Goal: Transaction & Acquisition: Purchase product/service

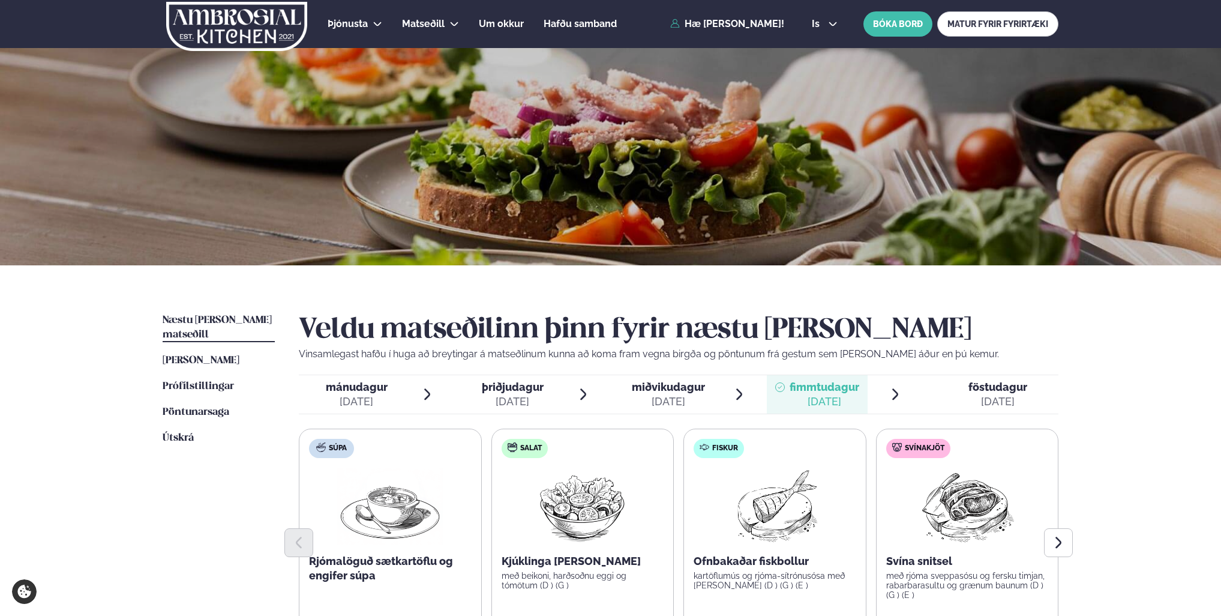
scroll to position [120, 0]
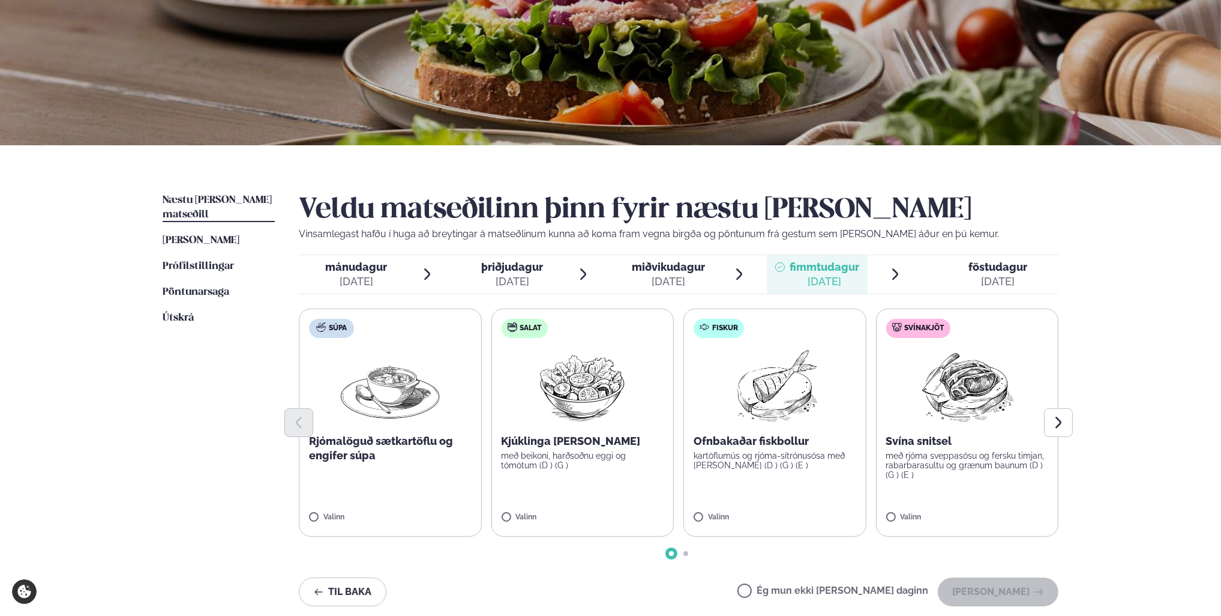
click at [238, 199] on span "Næstu [PERSON_NAME] matseðill" at bounding box center [217, 207] width 109 height 25
click at [350, 270] on span "mánudagur" at bounding box center [357, 266] width 62 height 13
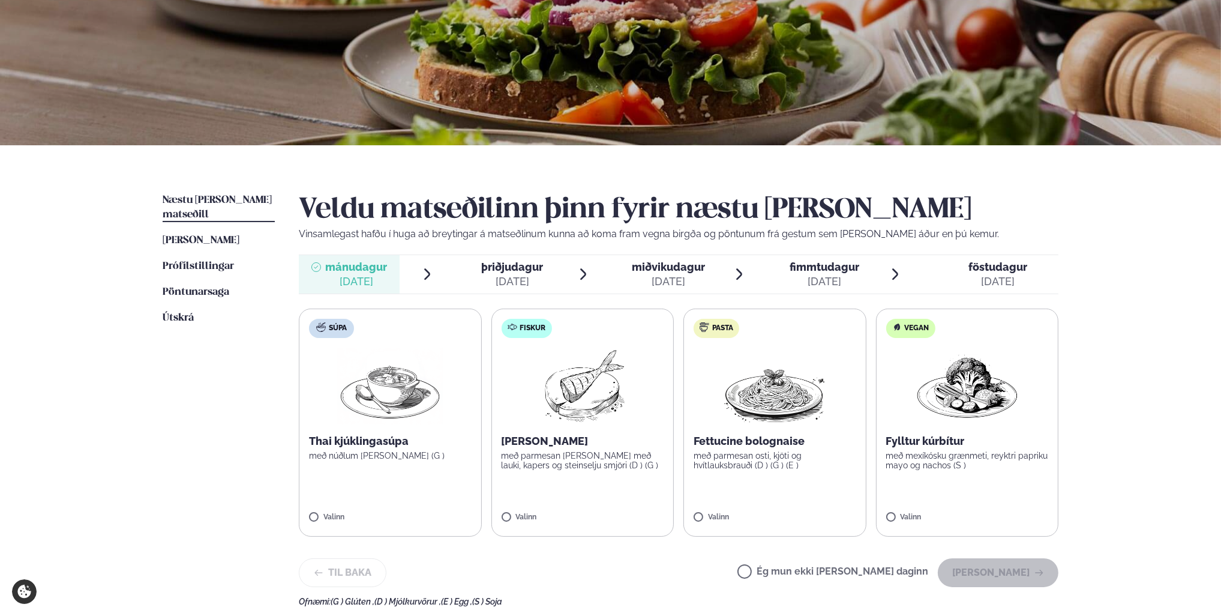
click at [509, 272] on span "þriðjudagur" at bounding box center [513, 266] width 62 height 13
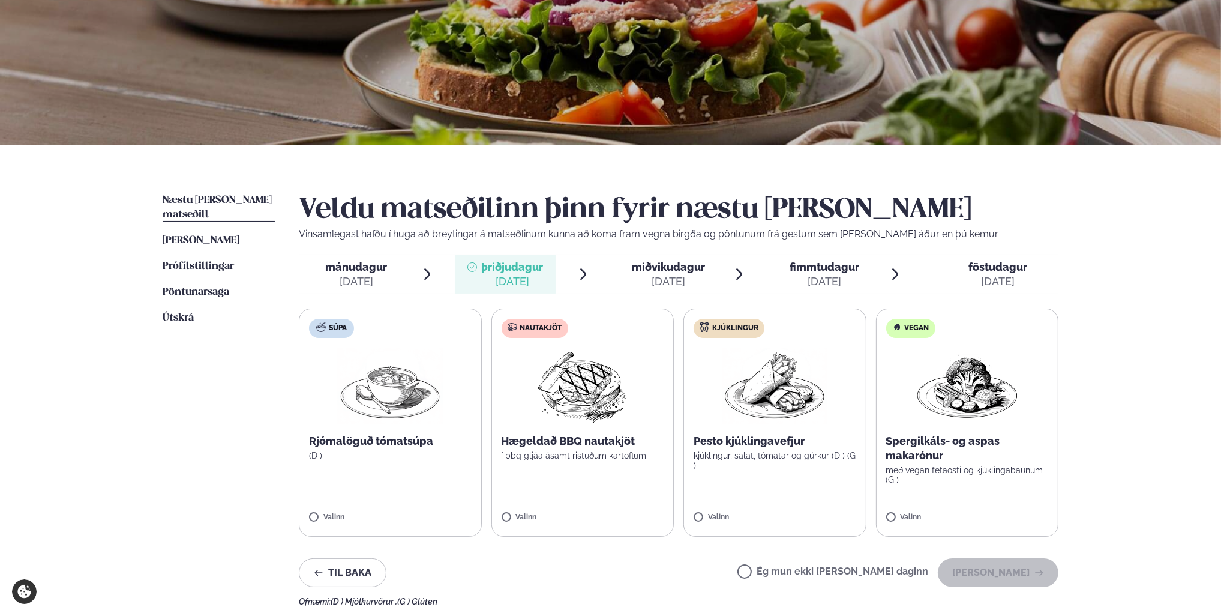
click at [675, 267] on span "miðvikudagur" at bounding box center [668, 266] width 73 height 13
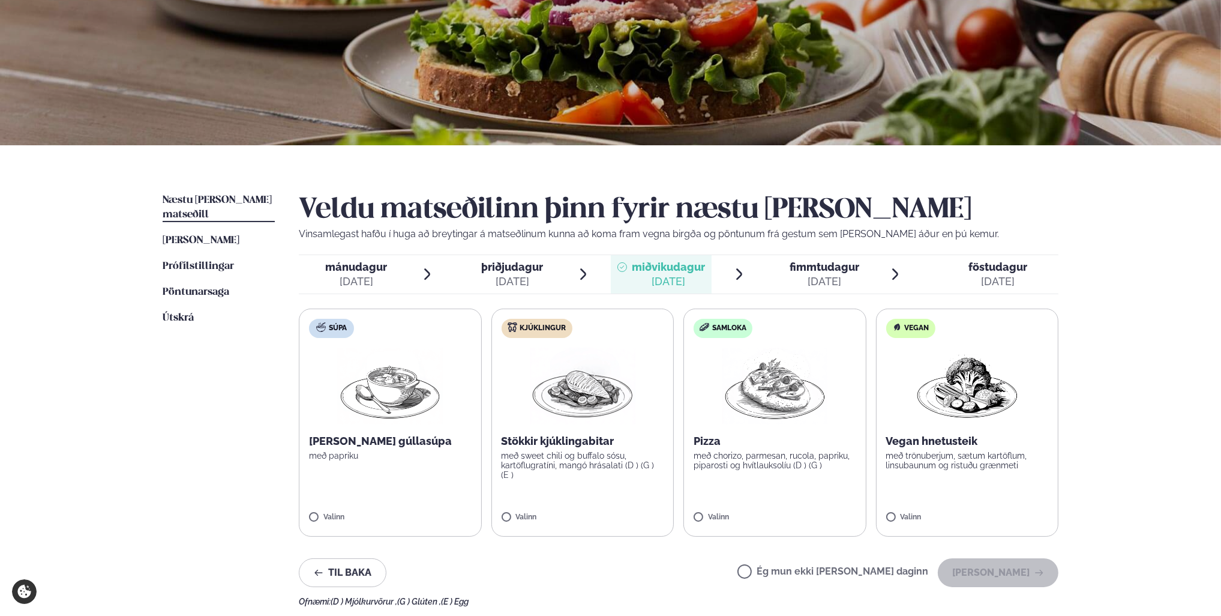
click at [530, 268] on span "þriðjudagur" at bounding box center [513, 266] width 62 height 13
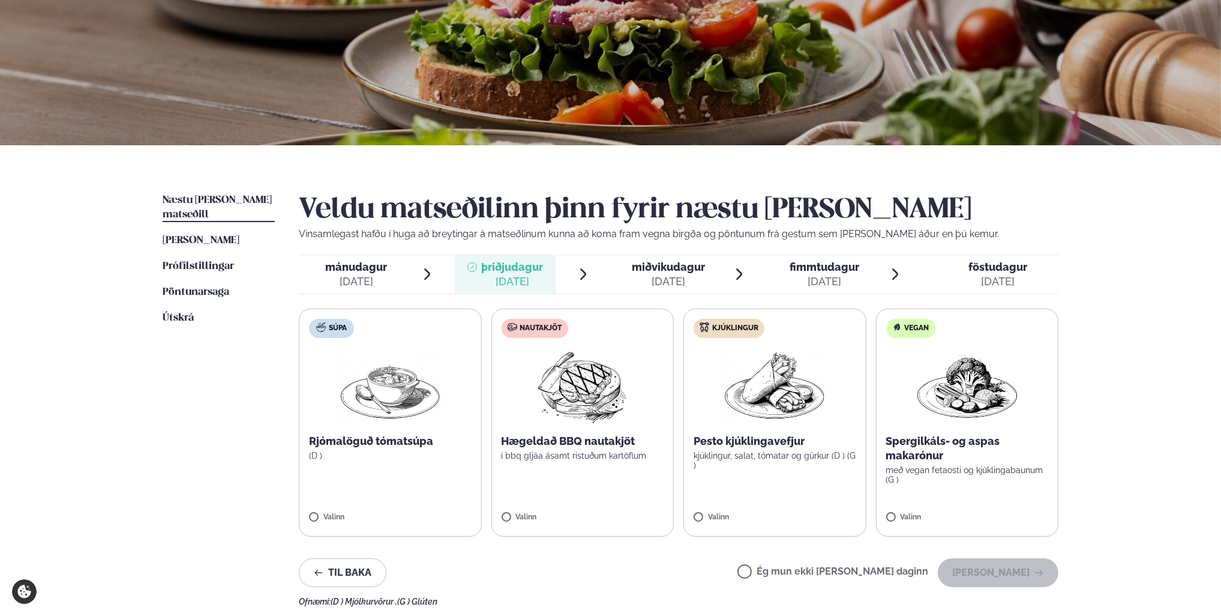
click at [680, 269] on span "miðvikudagur" at bounding box center [668, 266] width 73 height 13
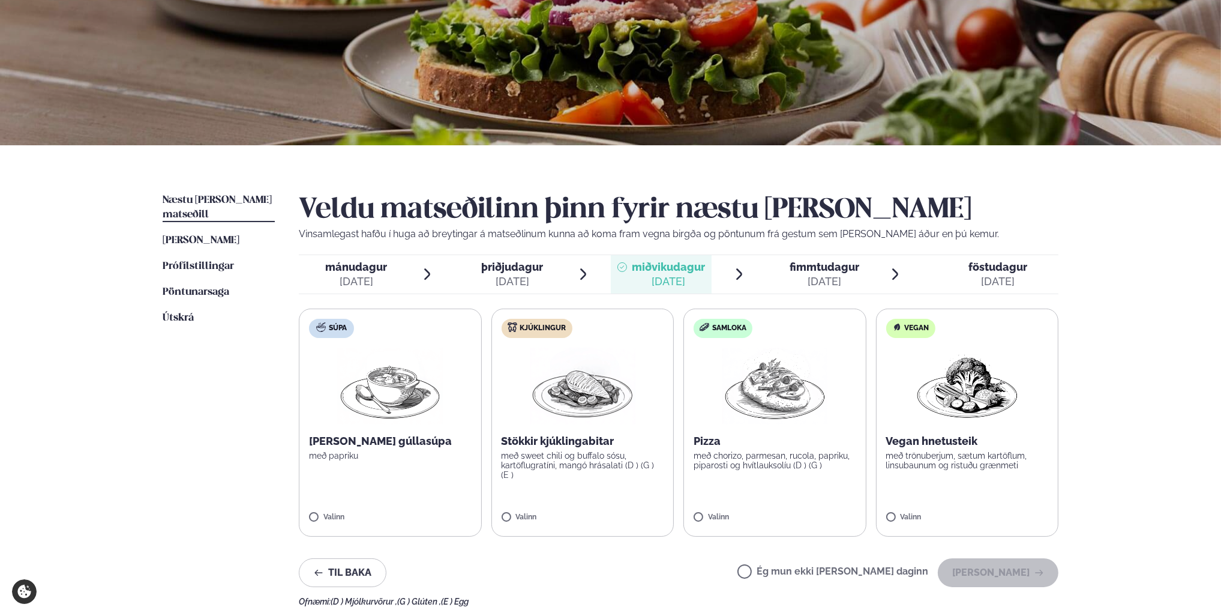
click at [842, 265] on span "fimmtudagur" at bounding box center [825, 266] width 70 height 13
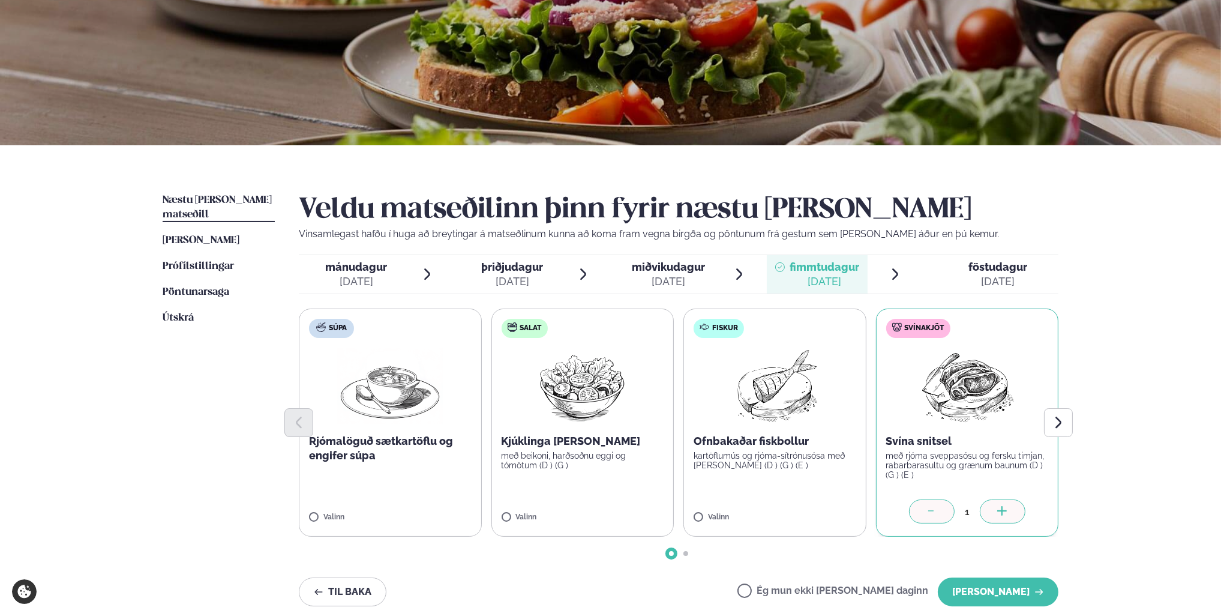
click at [999, 265] on span "föstudagur" at bounding box center [997, 266] width 59 height 13
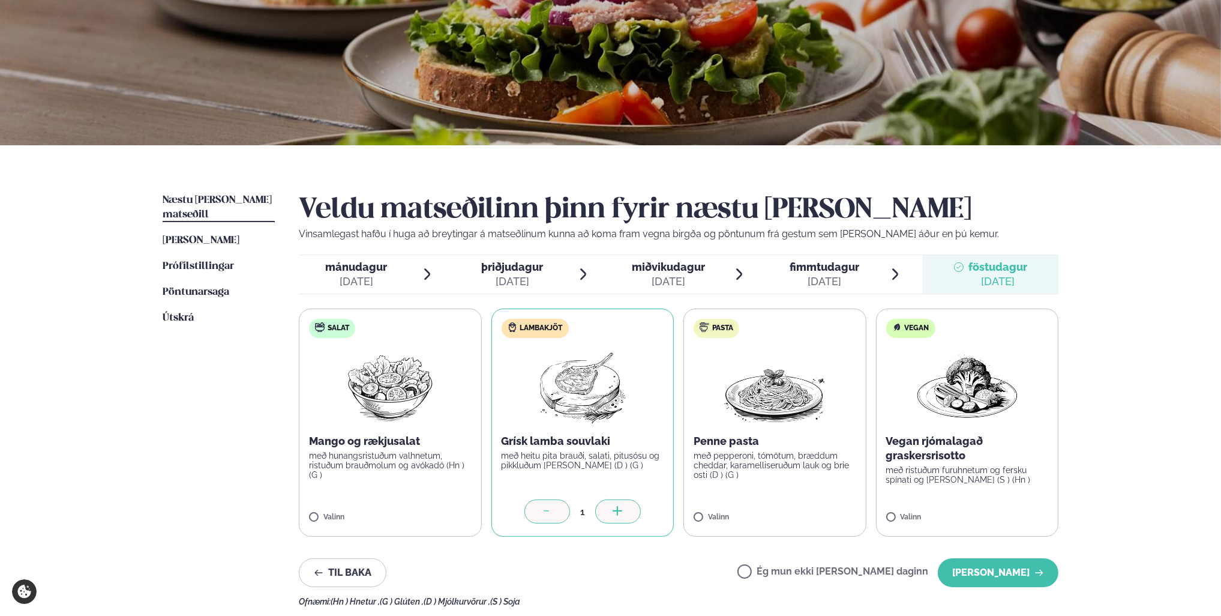
click at [354, 272] on span "mánudagur" at bounding box center [357, 266] width 62 height 13
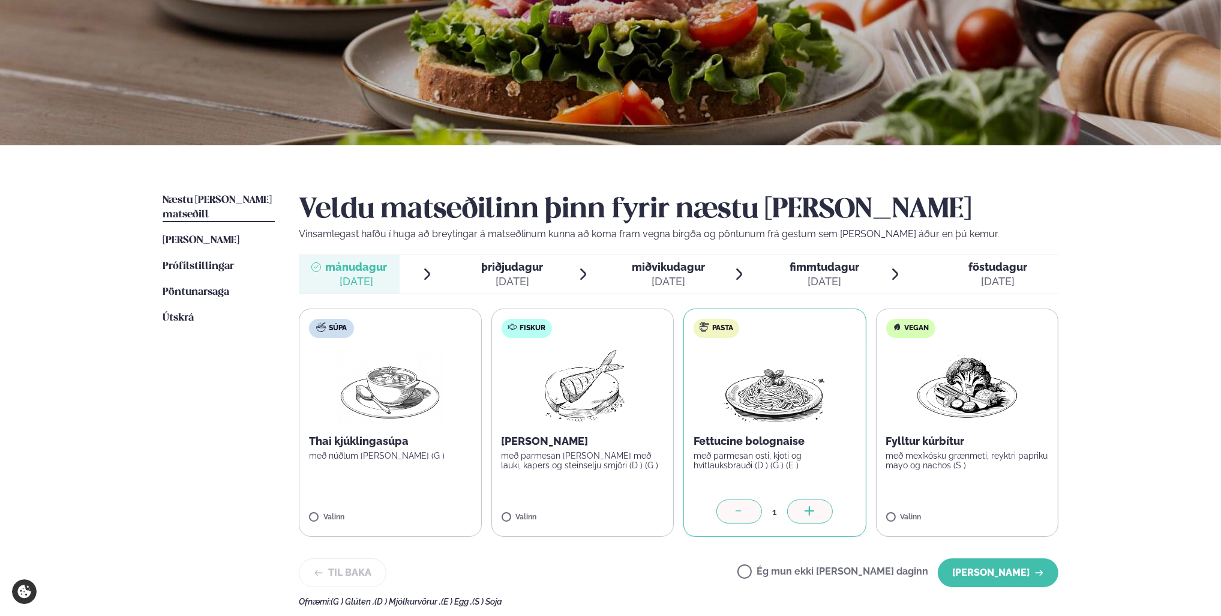
click at [499, 272] on span "þriðjudagur" at bounding box center [513, 266] width 62 height 13
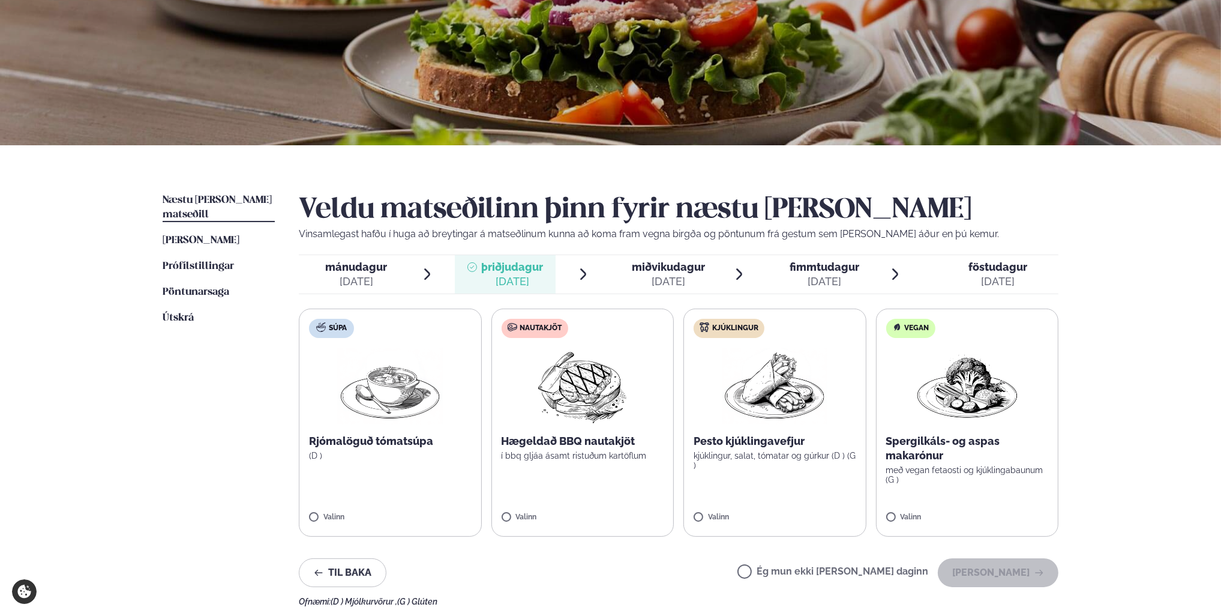
drag, startPoint x: 784, startPoint y: 572, endPoint x: 805, endPoint y: 579, distance: 22.6
click at [784, 572] on label "Ég mun ekki [PERSON_NAME] daginn" at bounding box center [832, 572] width 191 height 13
click at [1001, 575] on button "[PERSON_NAME]" at bounding box center [998, 572] width 121 height 29
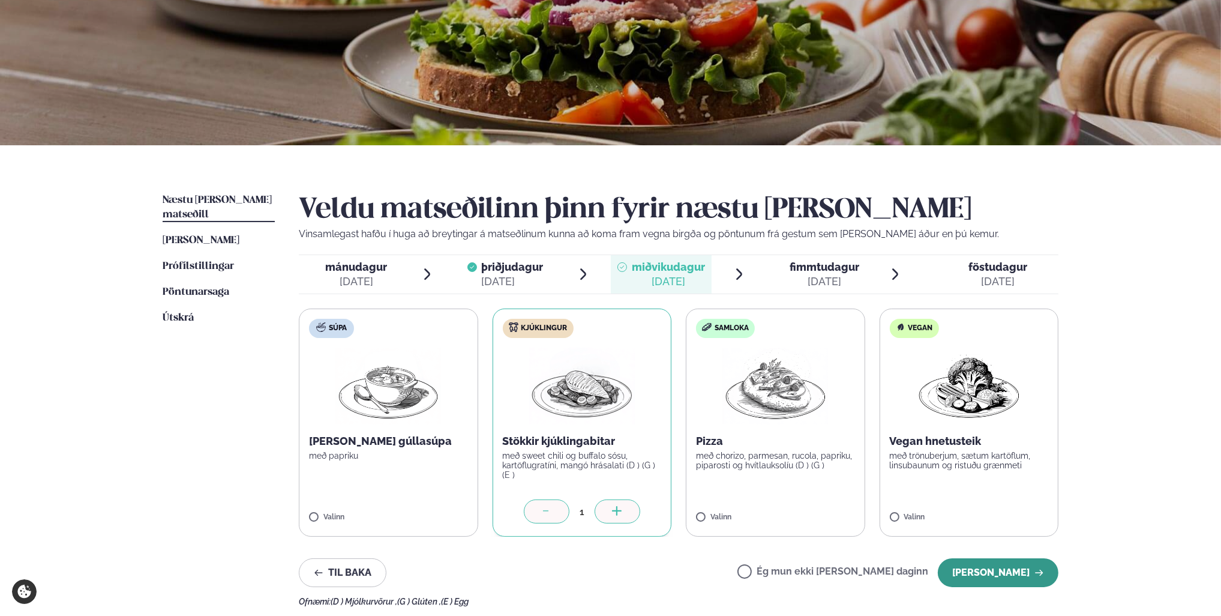
click at [1004, 573] on button "[PERSON_NAME]" at bounding box center [998, 572] width 121 height 29
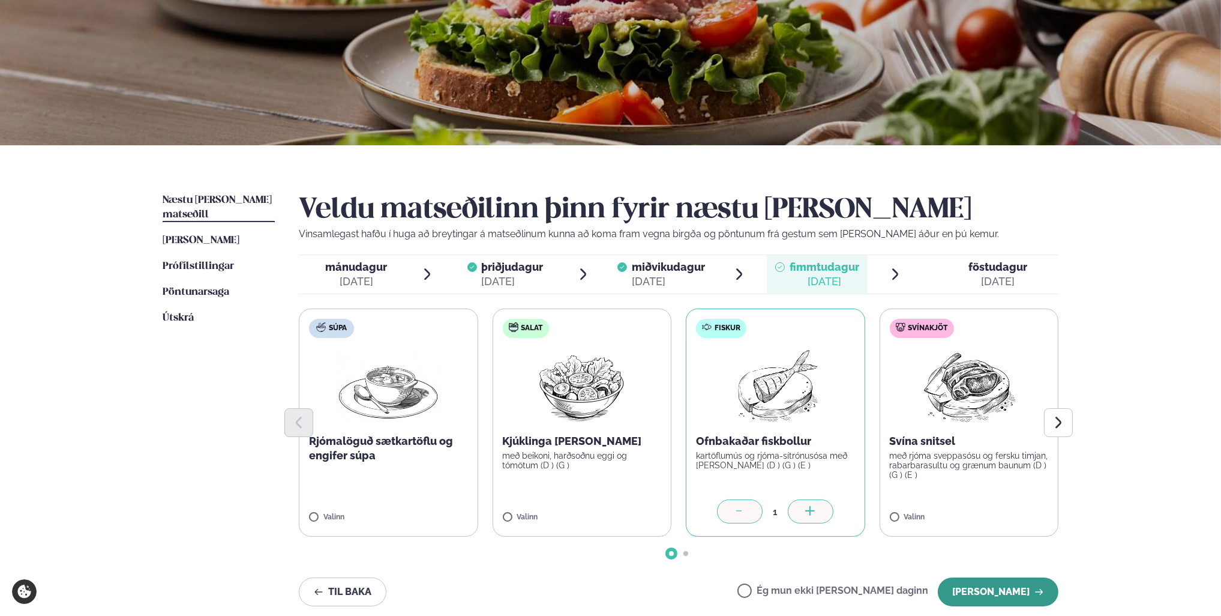
click at [1010, 599] on button "[PERSON_NAME]" at bounding box center [998, 591] width 121 height 29
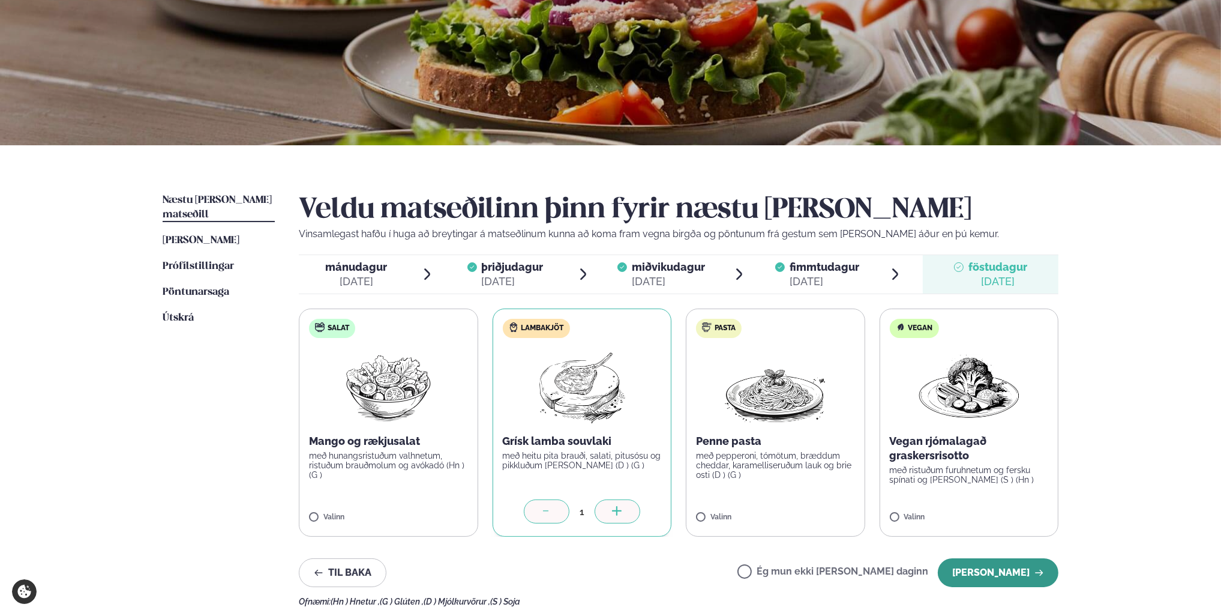
click at [1007, 572] on button "[PERSON_NAME]" at bounding box center [998, 572] width 121 height 29
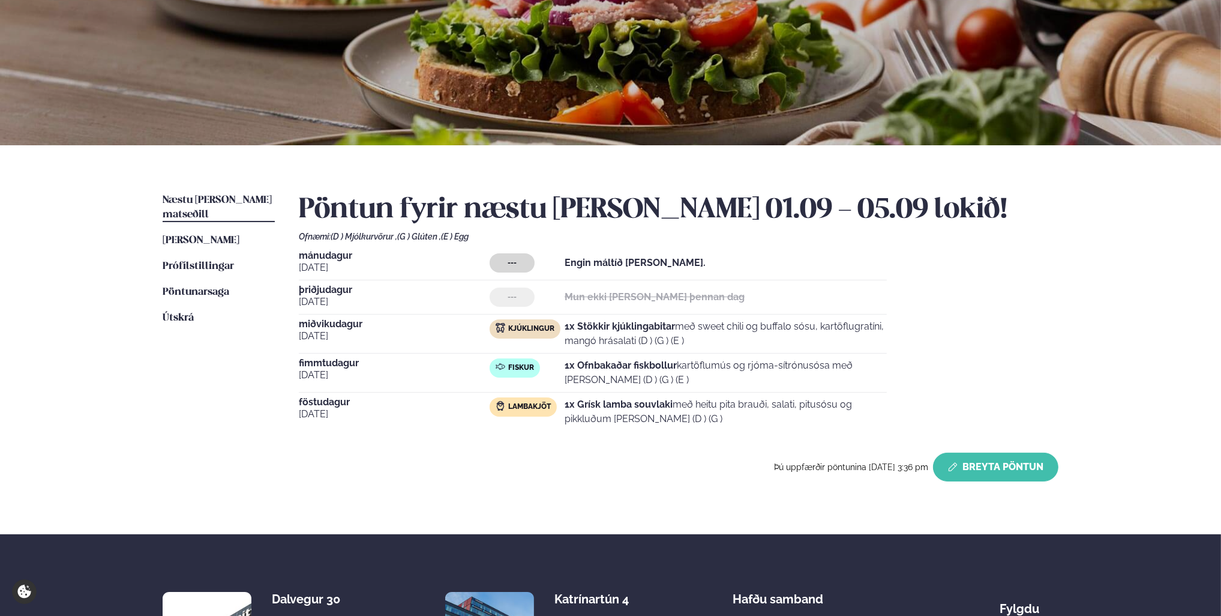
click at [1000, 467] on button "Breyta Pöntun" at bounding box center [995, 466] width 125 height 29
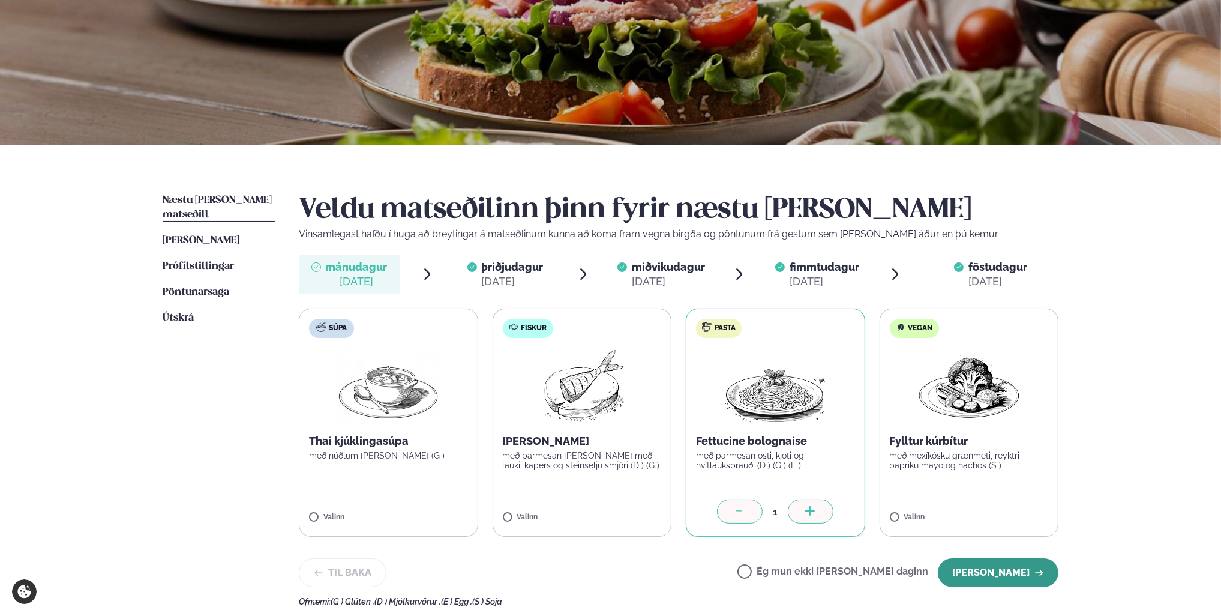
click at [1012, 570] on button "[PERSON_NAME]" at bounding box center [998, 572] width 121 height 29
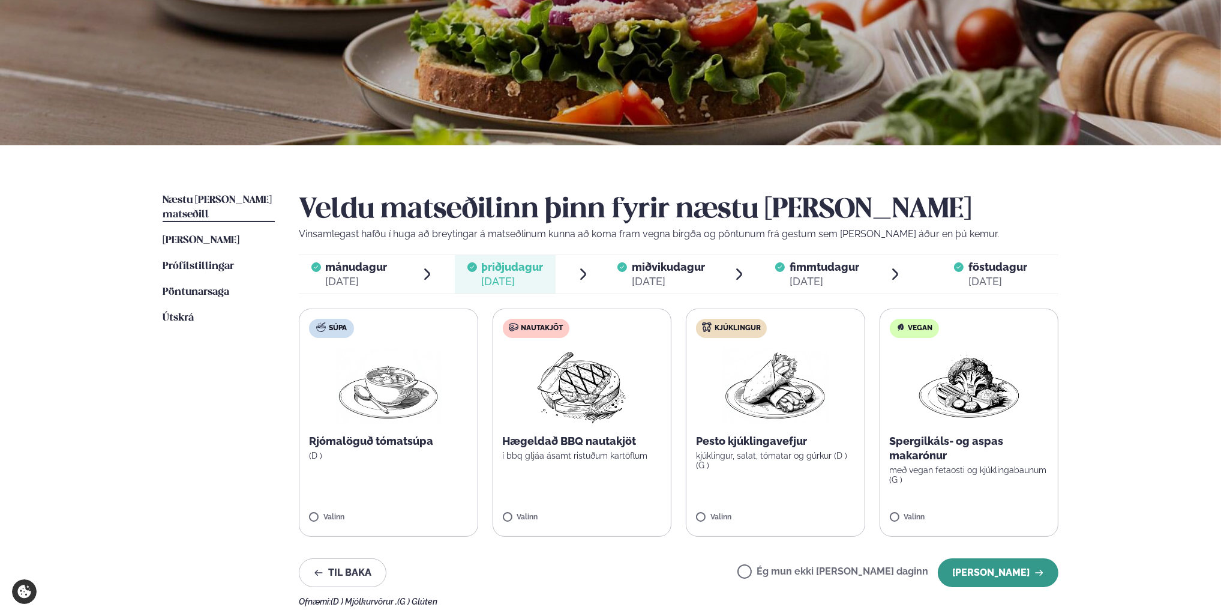
click at [1031, 571] on button "[PERSON_NAME]" at bounding box center [998, 572] width 121 height 29
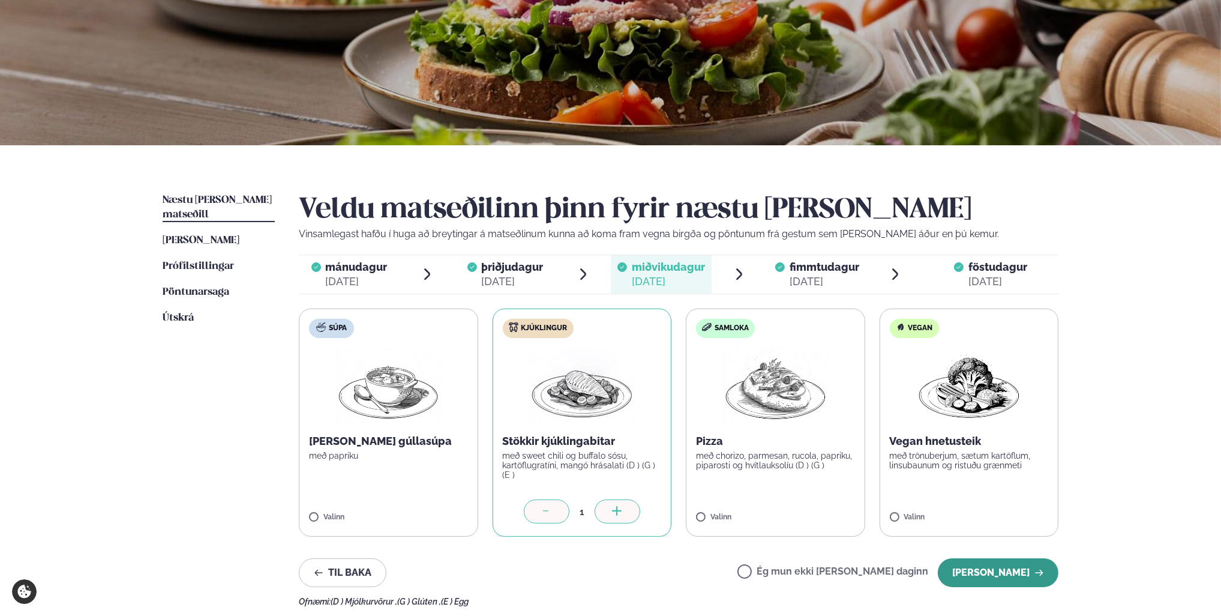
click at [1006, 581] on button "[PERSON_NAME]" at bounding box center [998, 572] width 121 height 29
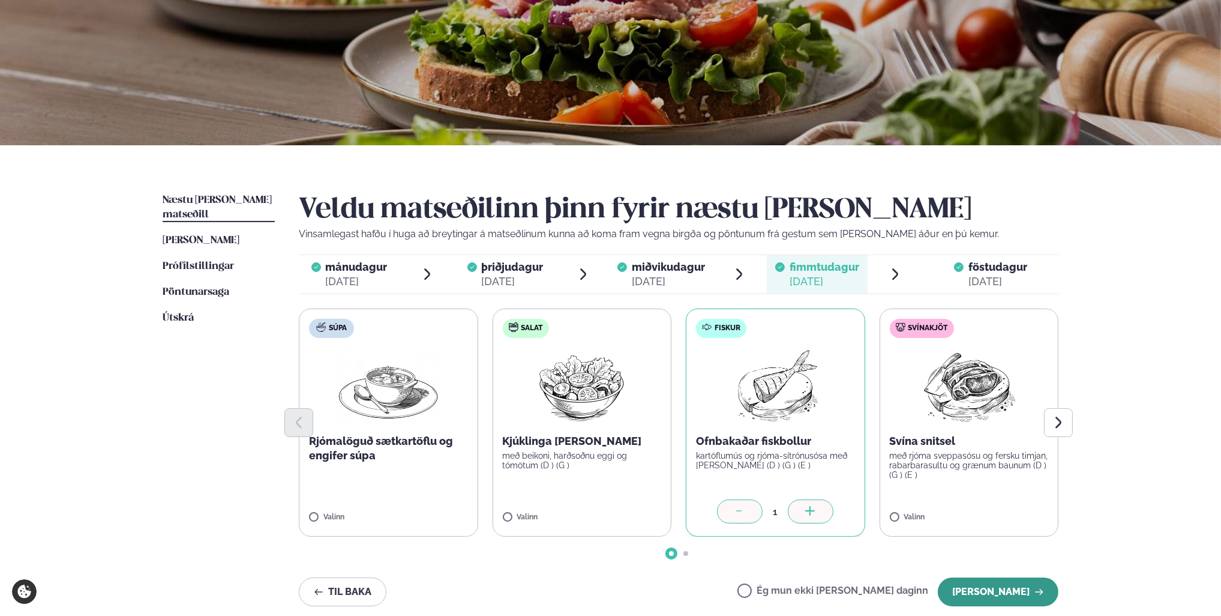
click at [1013, 593] on button "[PERSON_NAME]" at bounding box center [998, 591] width 121 height 29
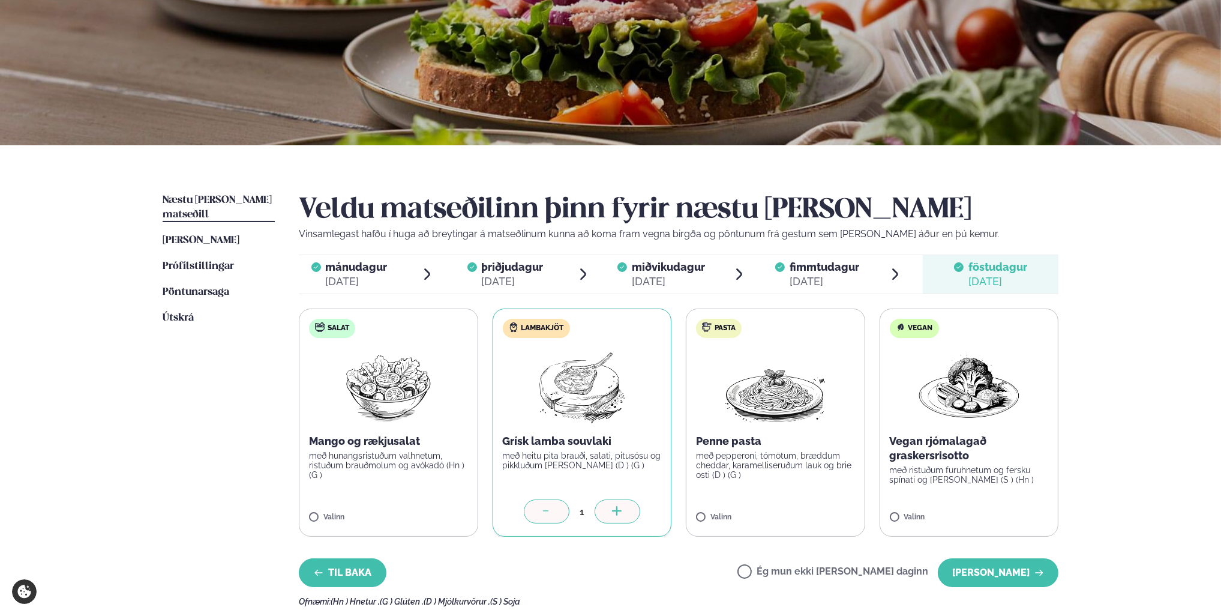
click at [341, 570] on button "Til baka" at bounding box center [343, 572] width 88 height 29
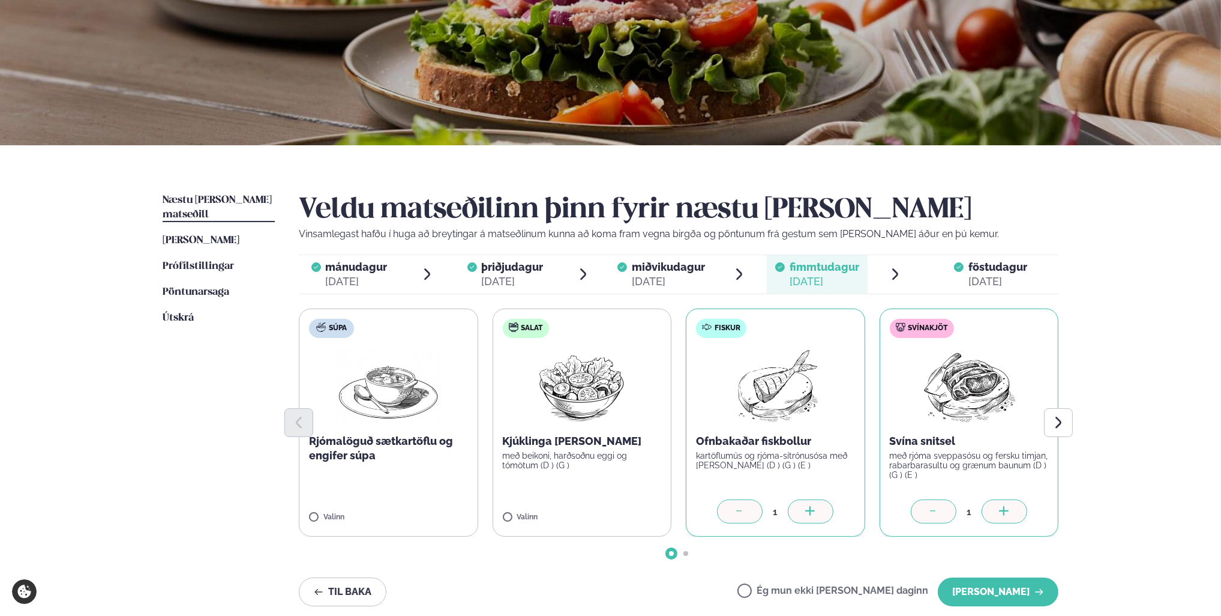
click at [732, 512] on div at bounding box center [740, 511] width 46 height 24
click at [1063, 420] on icon "Next slide" at bounding box center [1058, 422] width 14 height 14
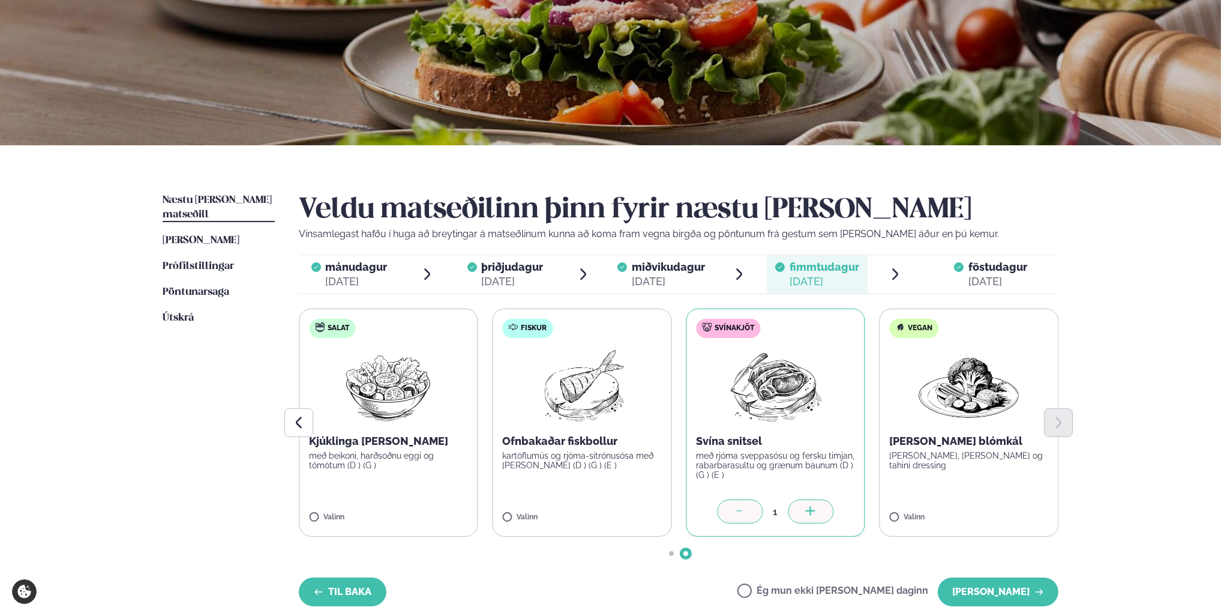
click at [359, 593] on button "Til baka" at bounding box center [343, 591] width 88 height 29
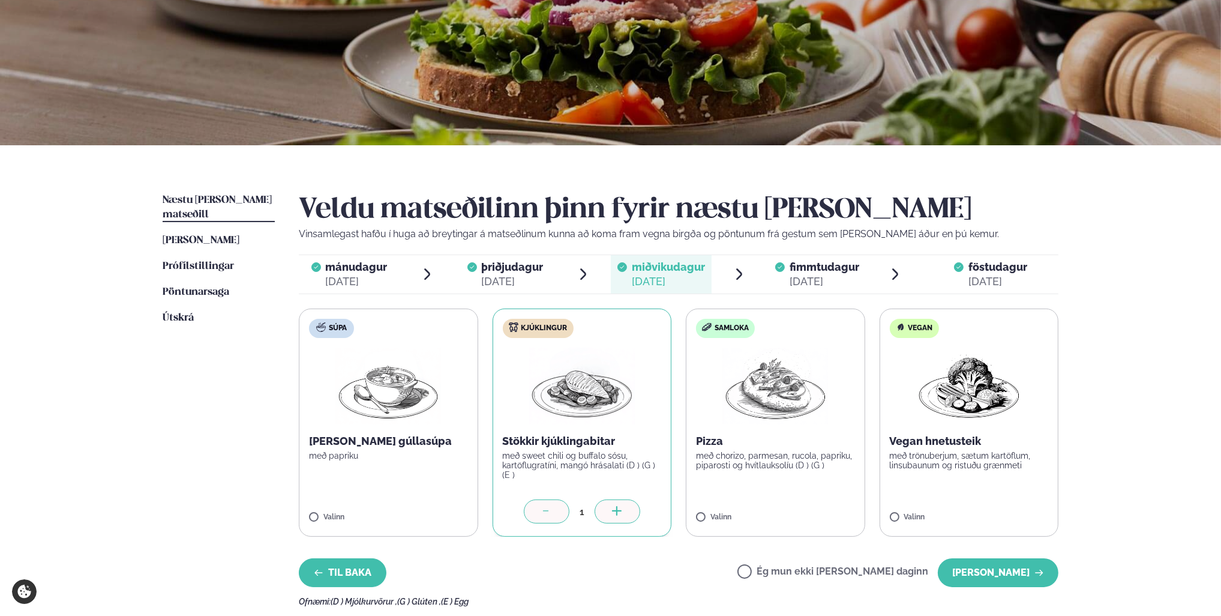
click at [350, 569] on button "Til baka" at bounding box center [343, 572] width 88 height 29
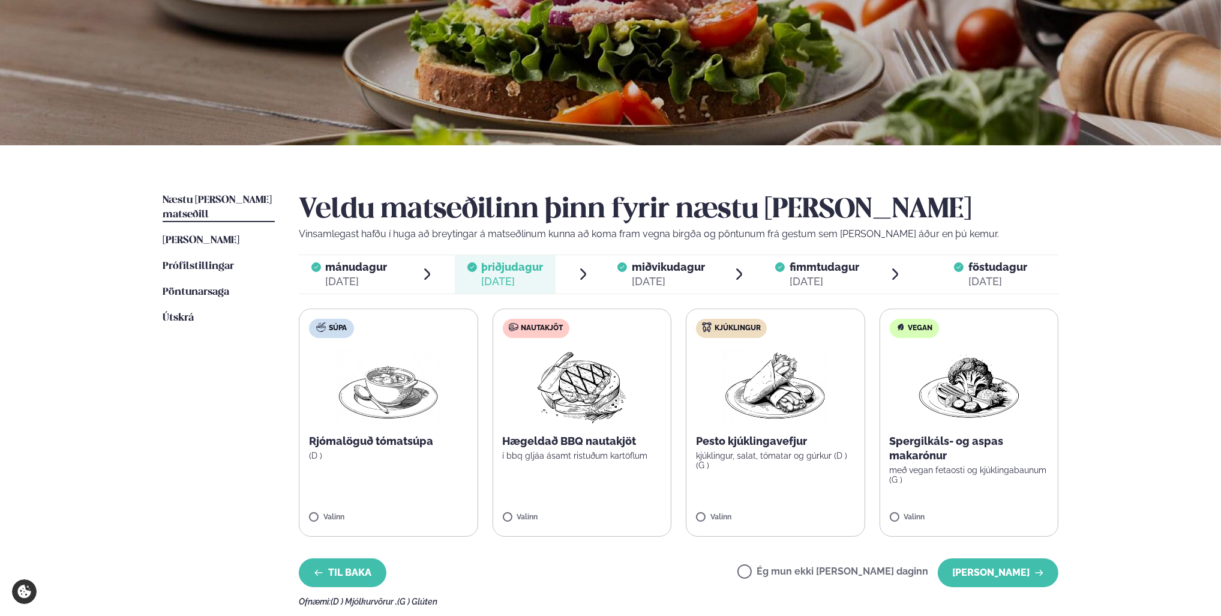
click at [350, 569] on button "Til baka" at bounding box center [343, 572] width 88 height 29
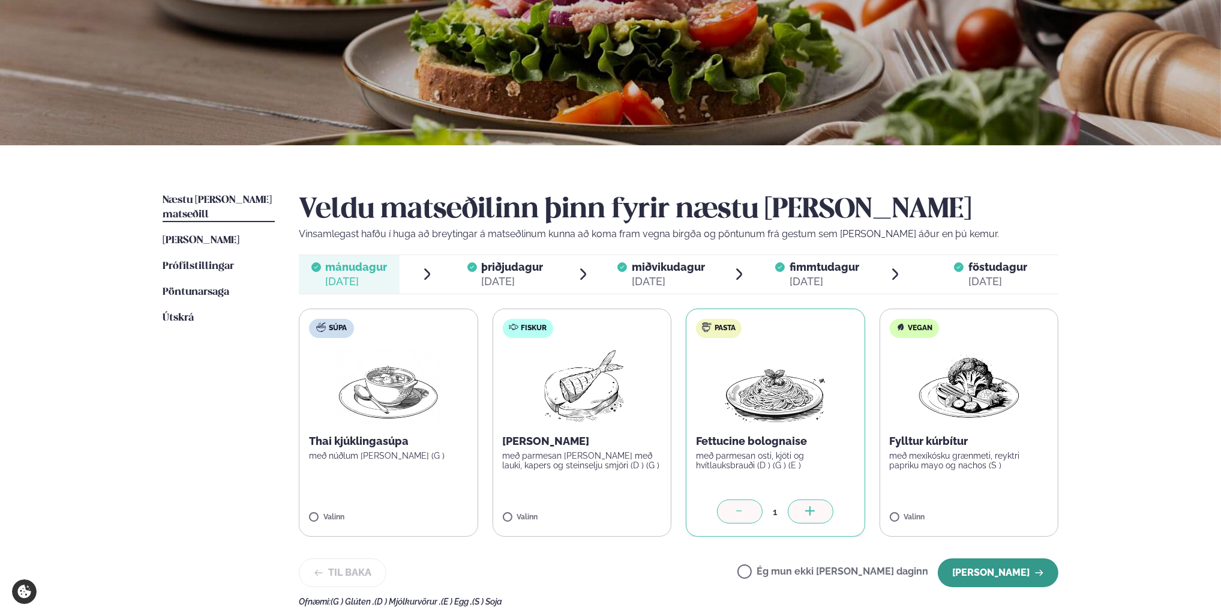
click at [1034, 575] on icon "button" at bounding box center [1039, 573] width 10 height 10
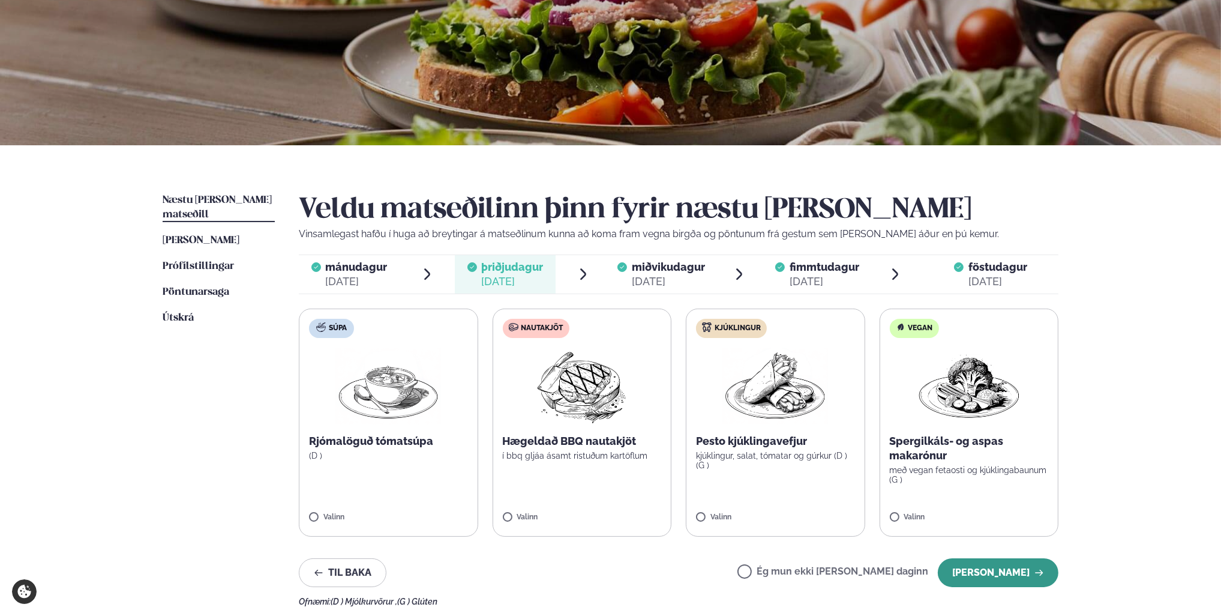
click at [1032, 575] on button "[PERSON_NAME]" at bounding box center [998, 572] width 121 height 29
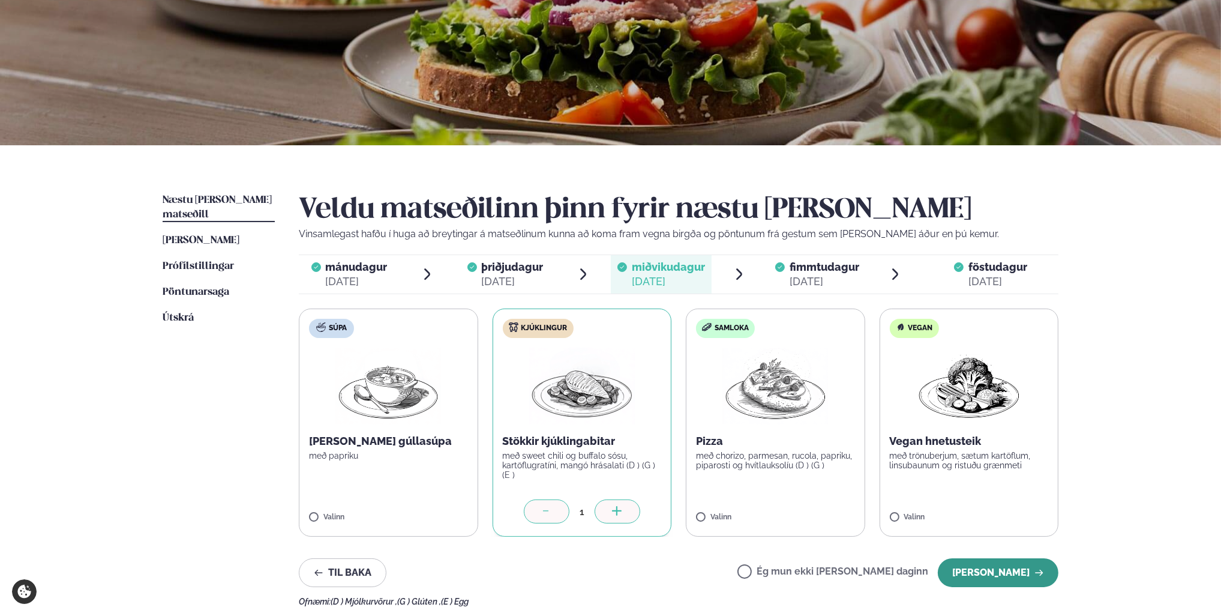
click at [1032, 576] on button "[PERSON_NAME]" at bounding box center [998, 572] width 121 height 29
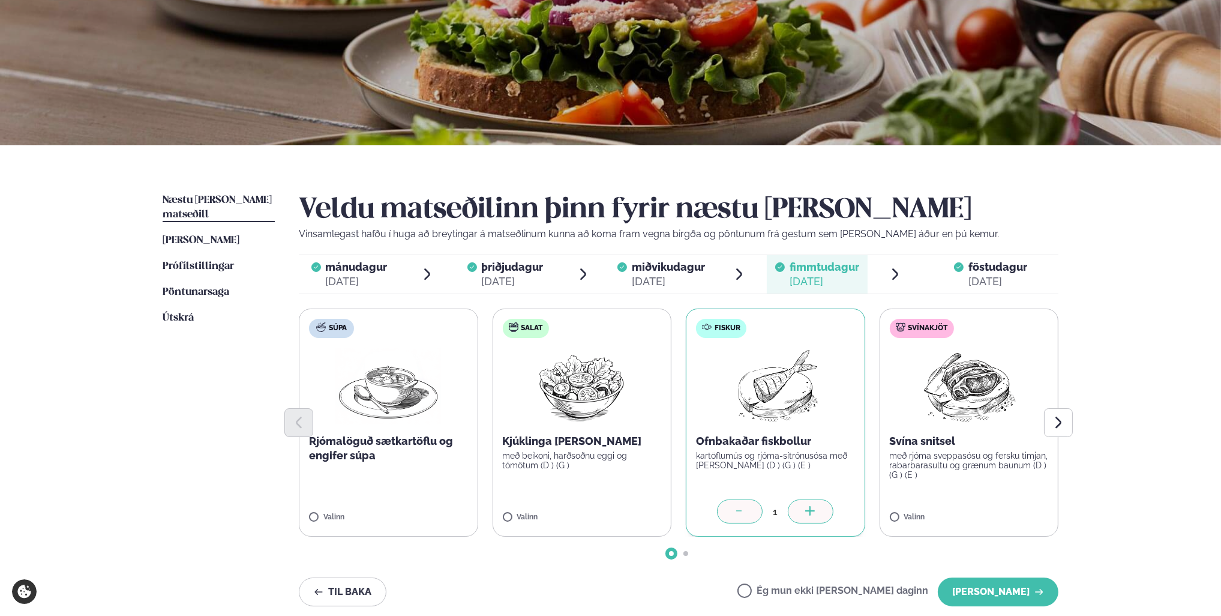
click at [734, 512] on icon at bounding box center [740, 512] width 12 height 12
click at [1015, 590] on button "[PERSON_NAME]" at bounding box center [998, 591] width 121 height 29
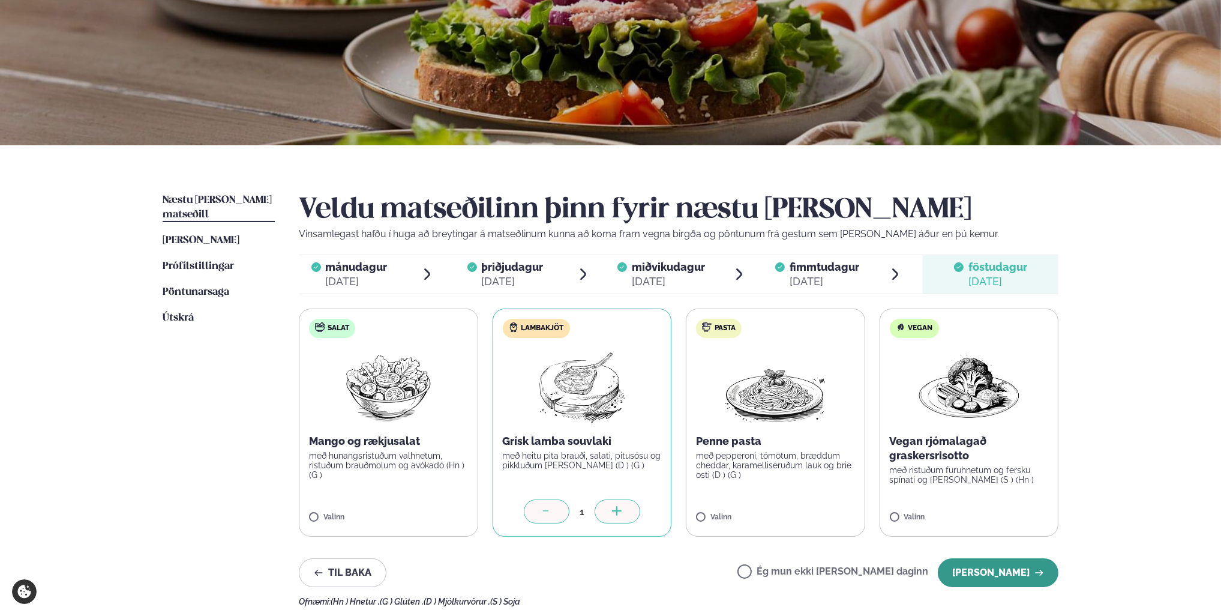
click at [1001, 568] on button "[PERSON_NAME]" at bounding box center [998, 572] width 121 height 29
